Goal: Task Accomplishment & Management: Use online tool/utility

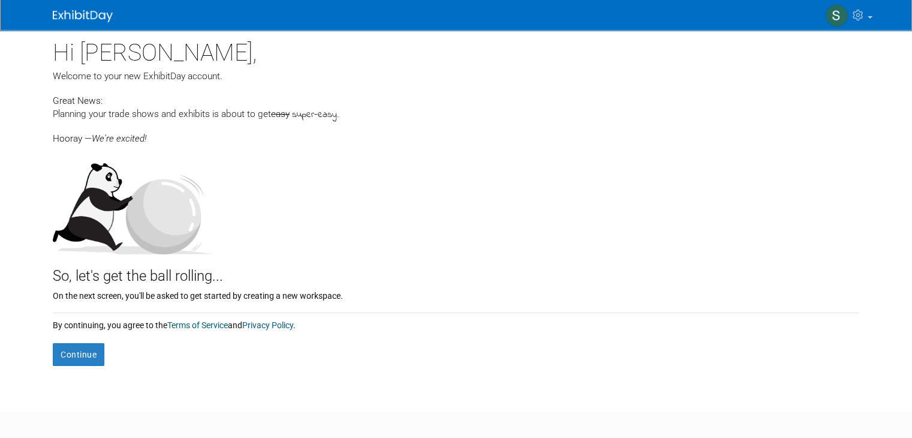
scroll to position [58, 0]
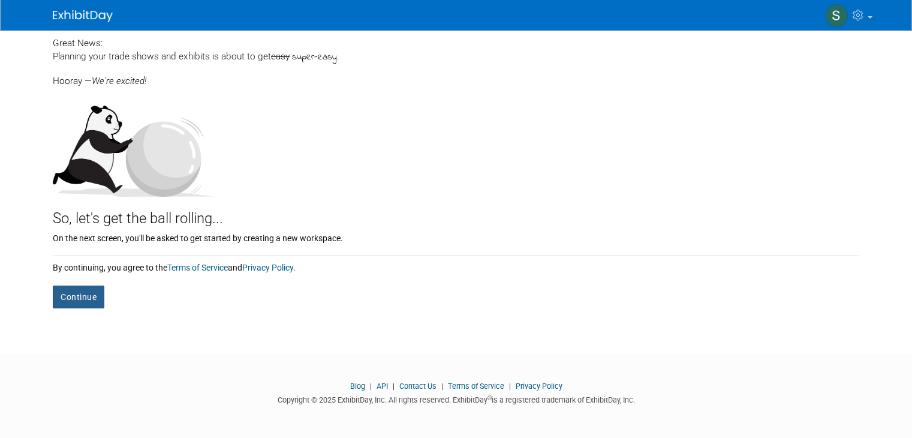
click at [71, 292] on button "Continue" at bounding box center [79, 296] width 52 height 23
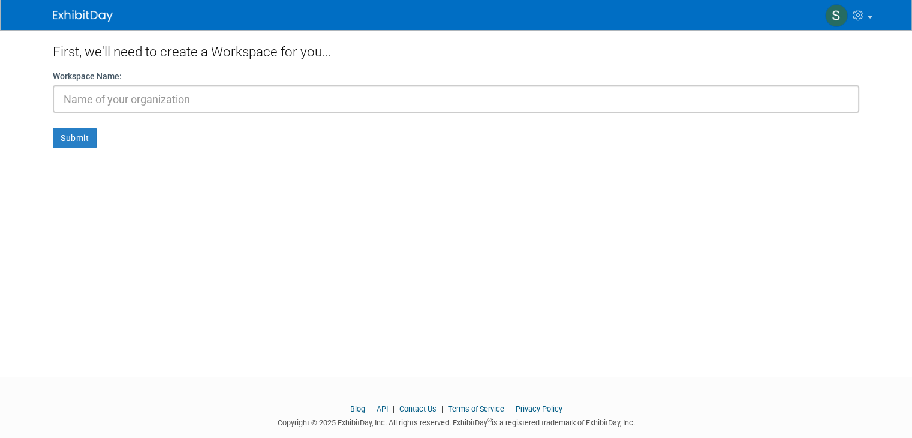
click at [128, 104] on input "text" at bounding box center [456, 99] width 806 height 28
type input "getthnhrth"
click at [74, 145] on button "Submit" at bounding box center [75, 138] width 44 height 20
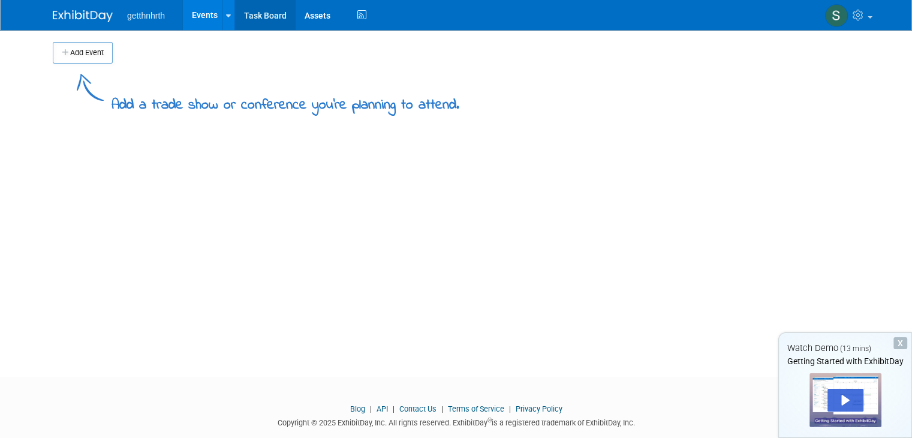
click at [255, 5] on link "Task Board" at bounding box center [265, 15] width 61 height 30
click at [150, 17] on span "getthnhrth" at bounding box center [146, 16] width 38 height 10
click at [226, 13] on icon at bounding box center [228, 16] width 5 height 8
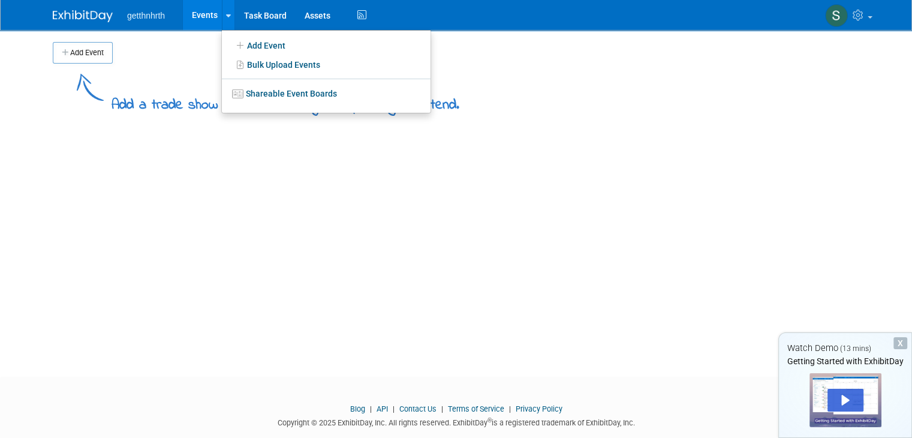
click at [168, 91] on div "Add a trade show or conference you're planning to attend." at bounding box center [286, 100] width 348 height 29
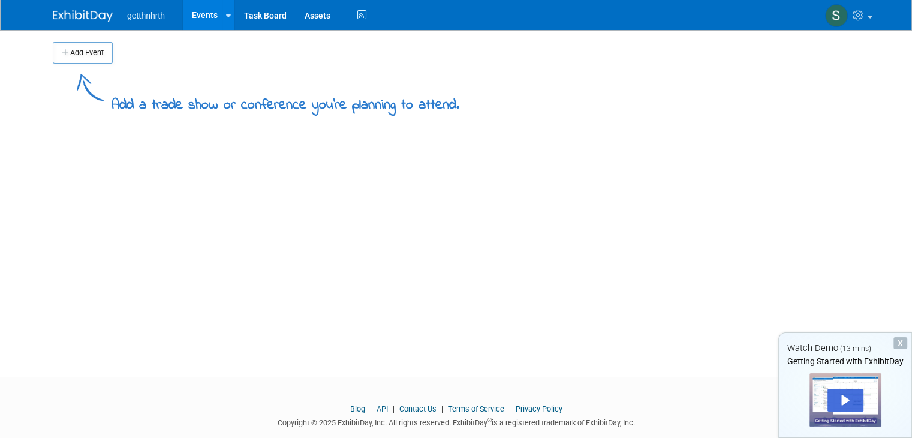
click at [362, 135] on div "Add Event Add a trade show or conference you're planning to attend. New Event D…" at bounding box center [456, 192] width 824 height 325
